Goal: Find specific page/section: Find specific page/section

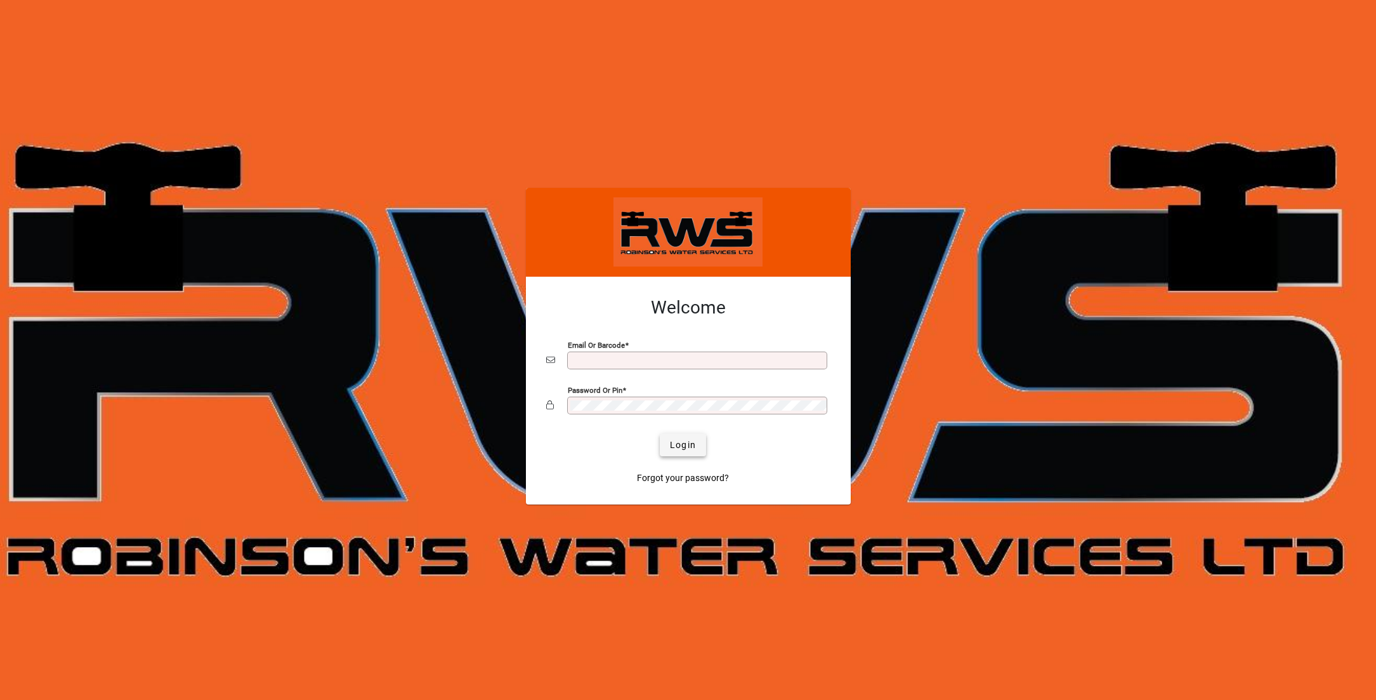
type input "**********"
click at [688, 448] on span "Login" at bounding box center [683, 444] width 26 height 13
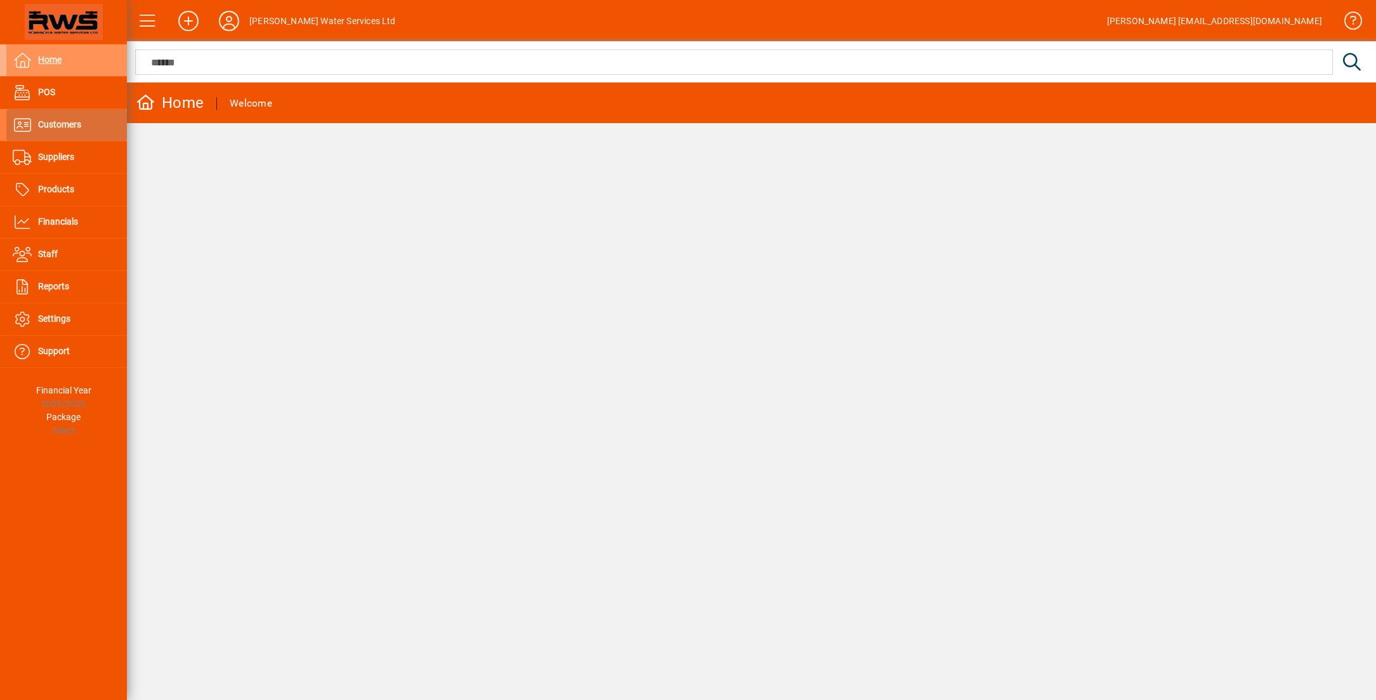
click at [79, 119] on span "Customers" at bounding box center [59, 124] width 43 height 10
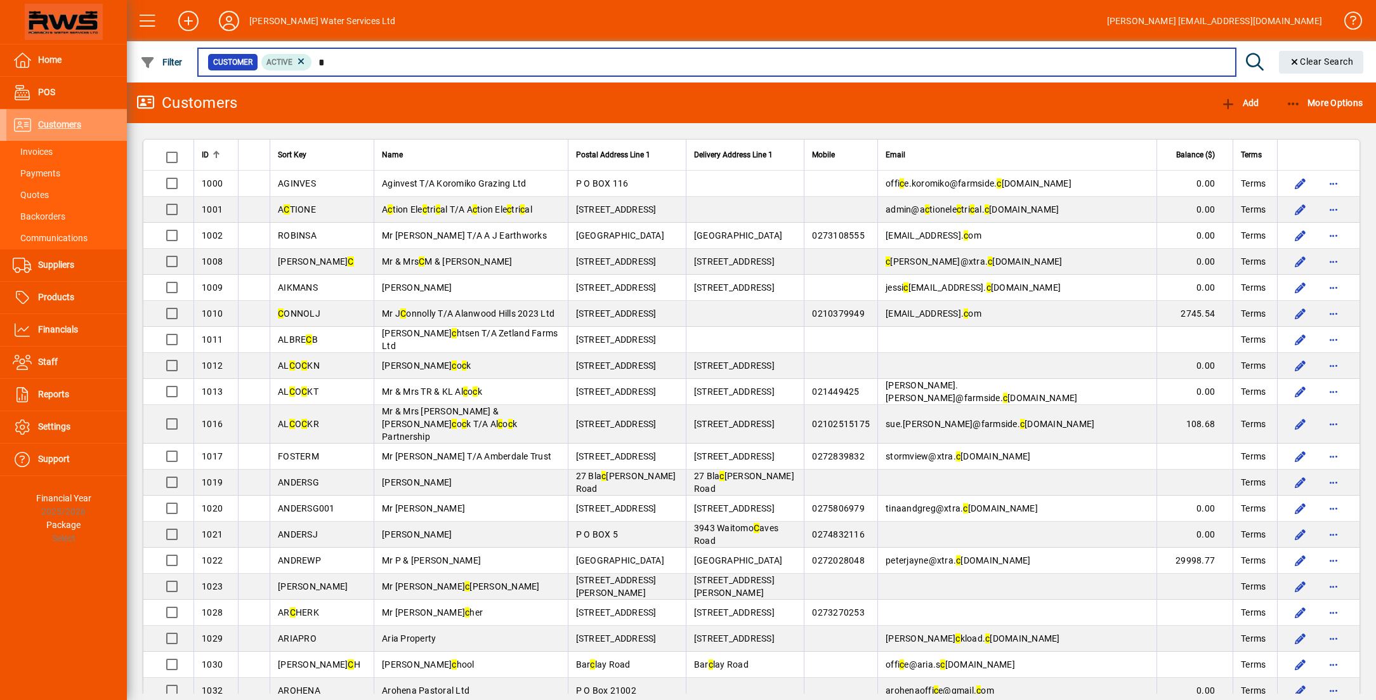
type input "*"
